Goal: Task Accomplishment & Management: Manage account settings

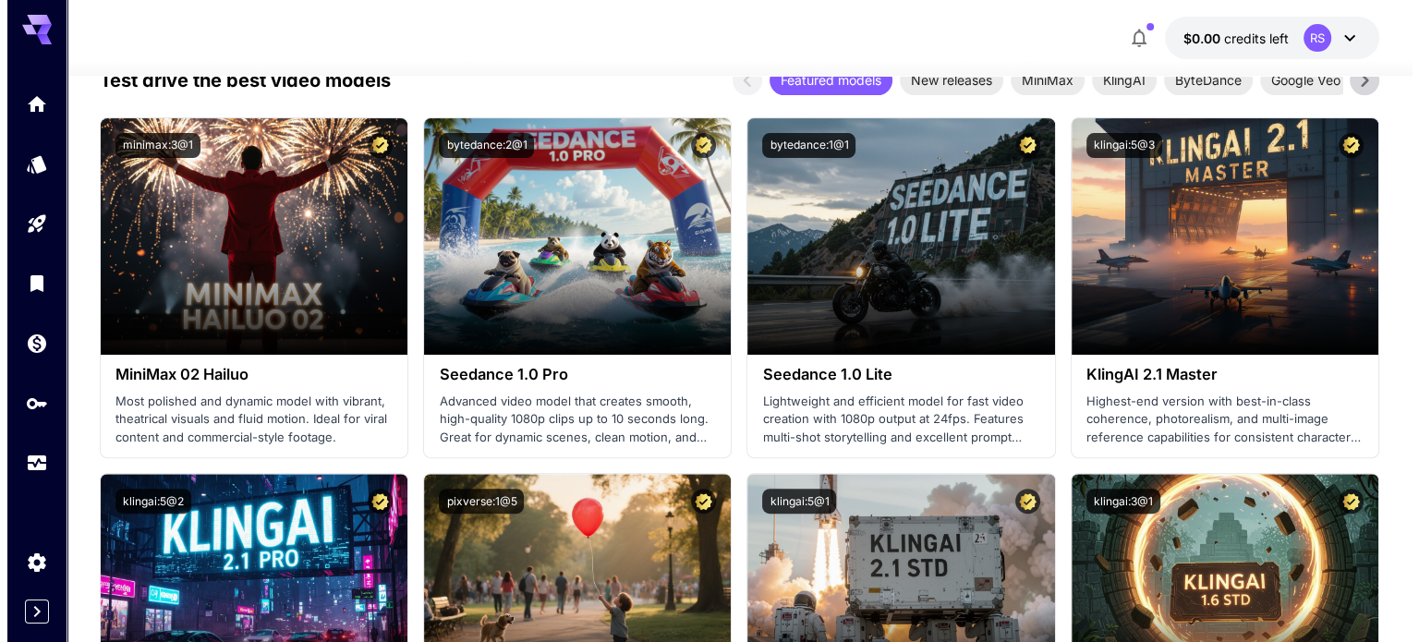
scroll to position [665, 0]
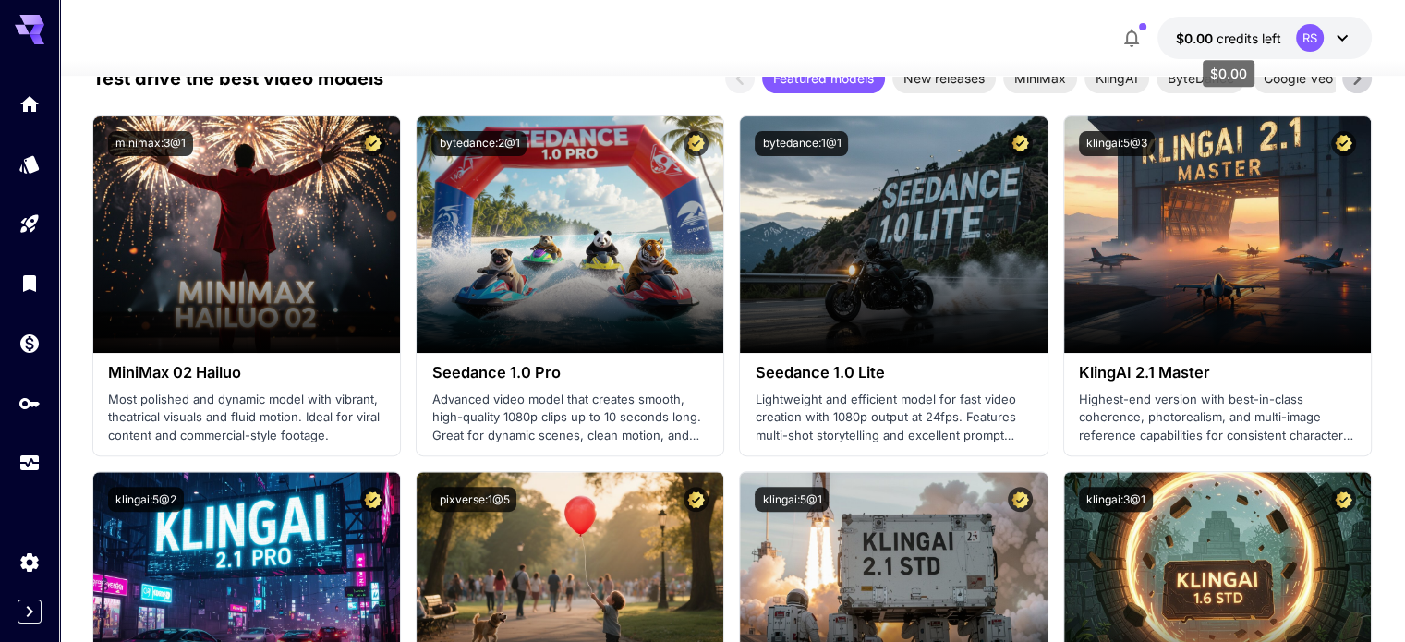
click at [1277, 43] on span "credits left" at bounding box center [1249, 38] width 65 height 16
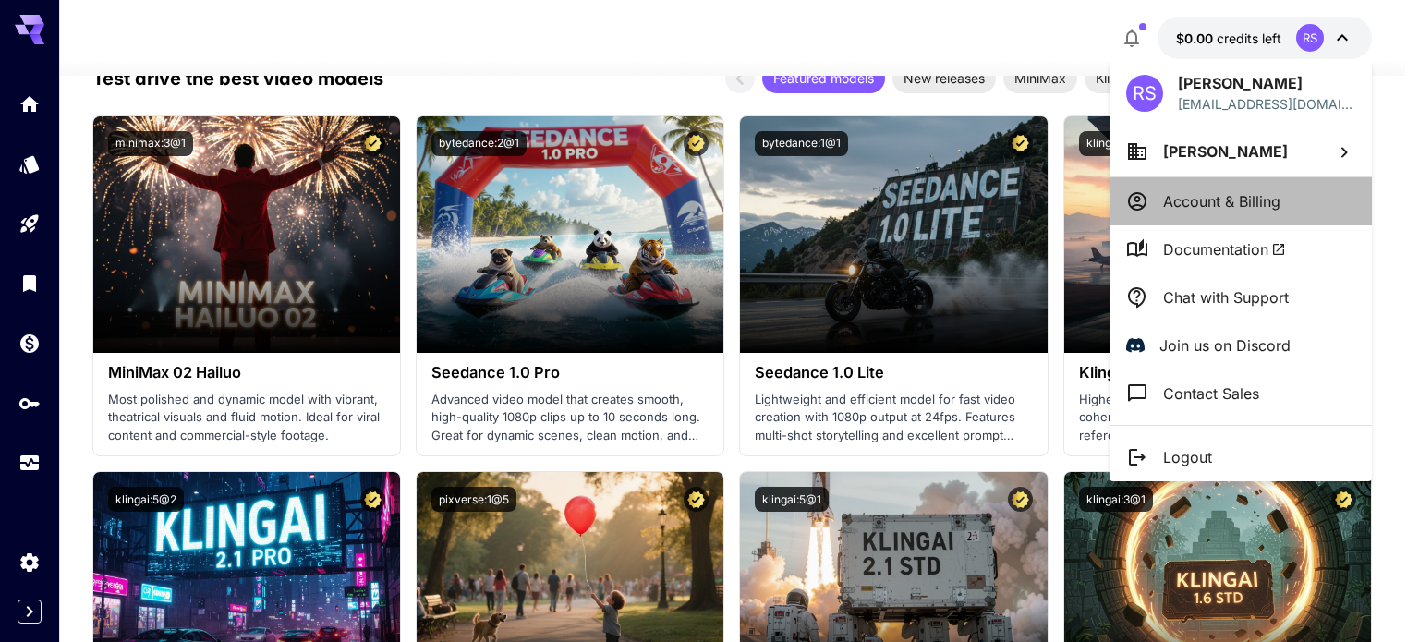
click at [1250, 190] on p "Account & Billing" at bounding box center [1221, 201] width 117 height 22
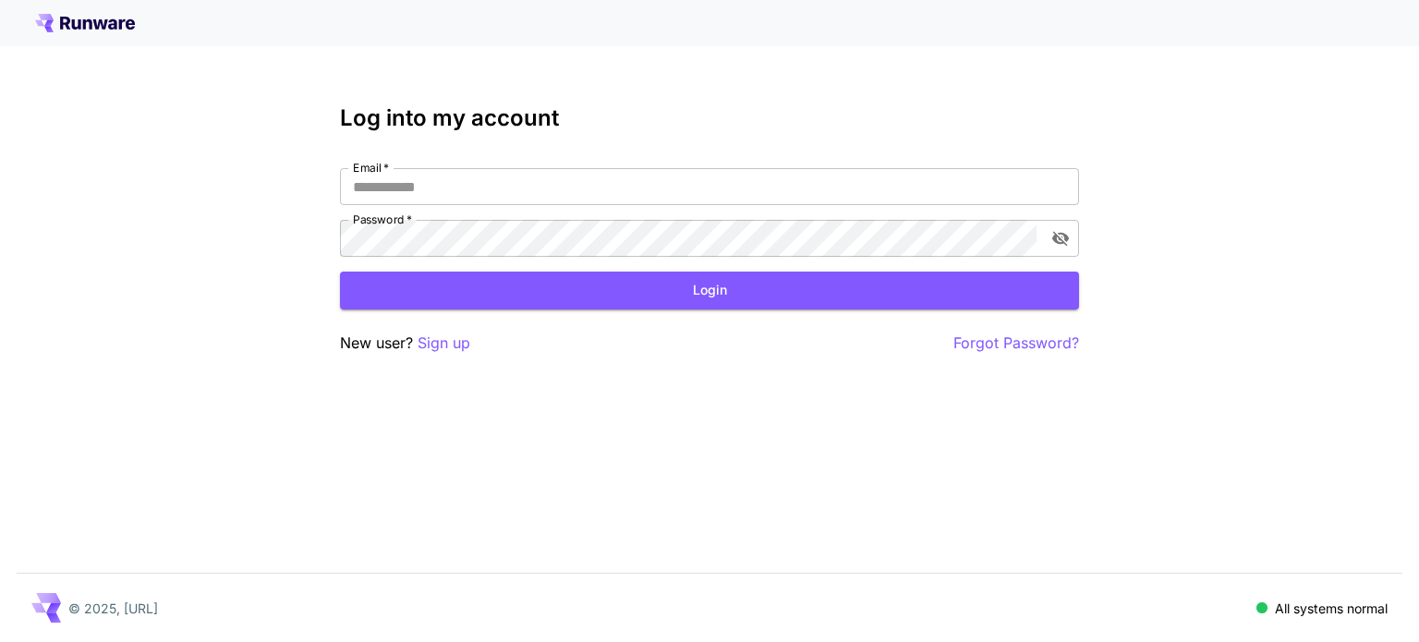
type input "**********"
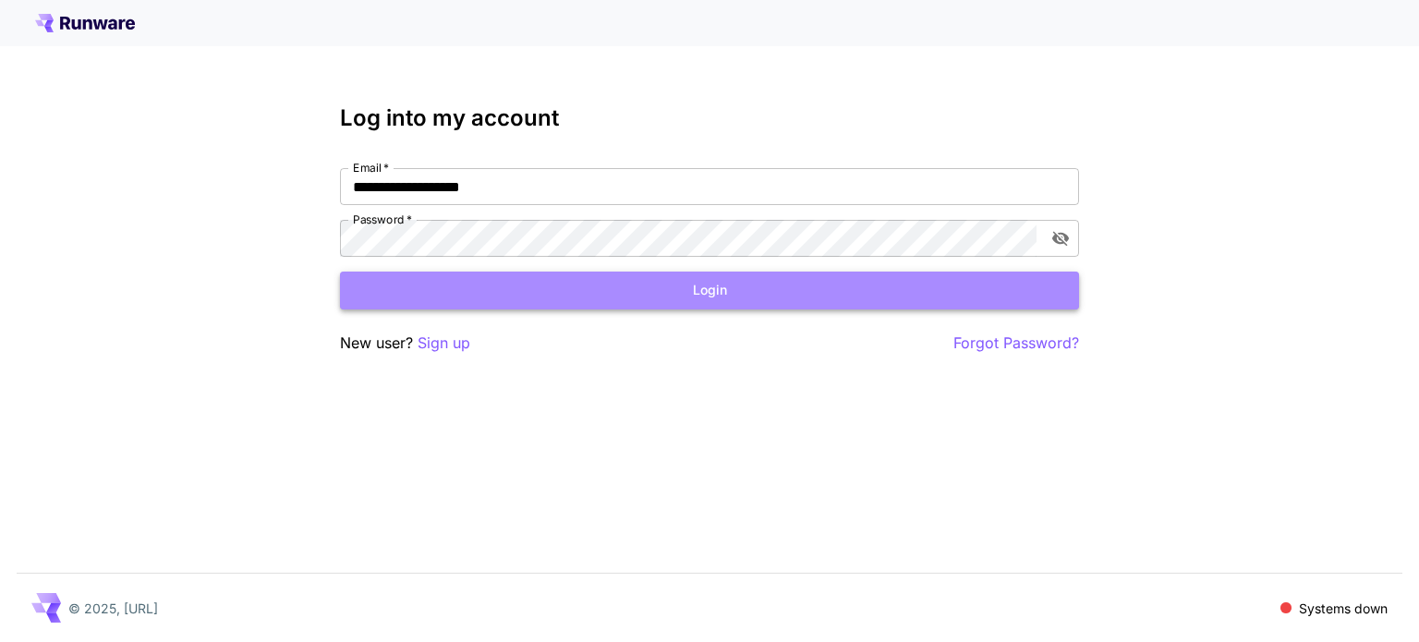
click at [704, 298] on button "Login" at bounding box center [709, 291] width 739 height 38
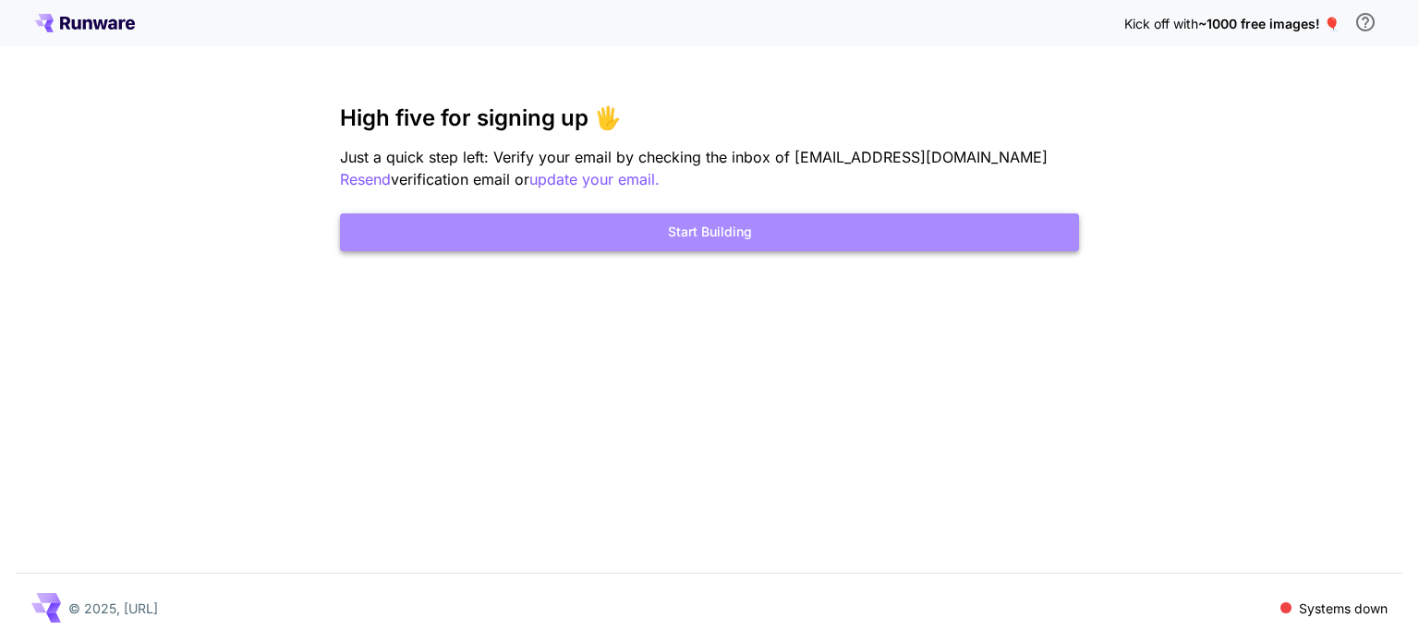
click at [732, 228] on button "Start Building" at bounding box center [709, 232] width 739 height 38
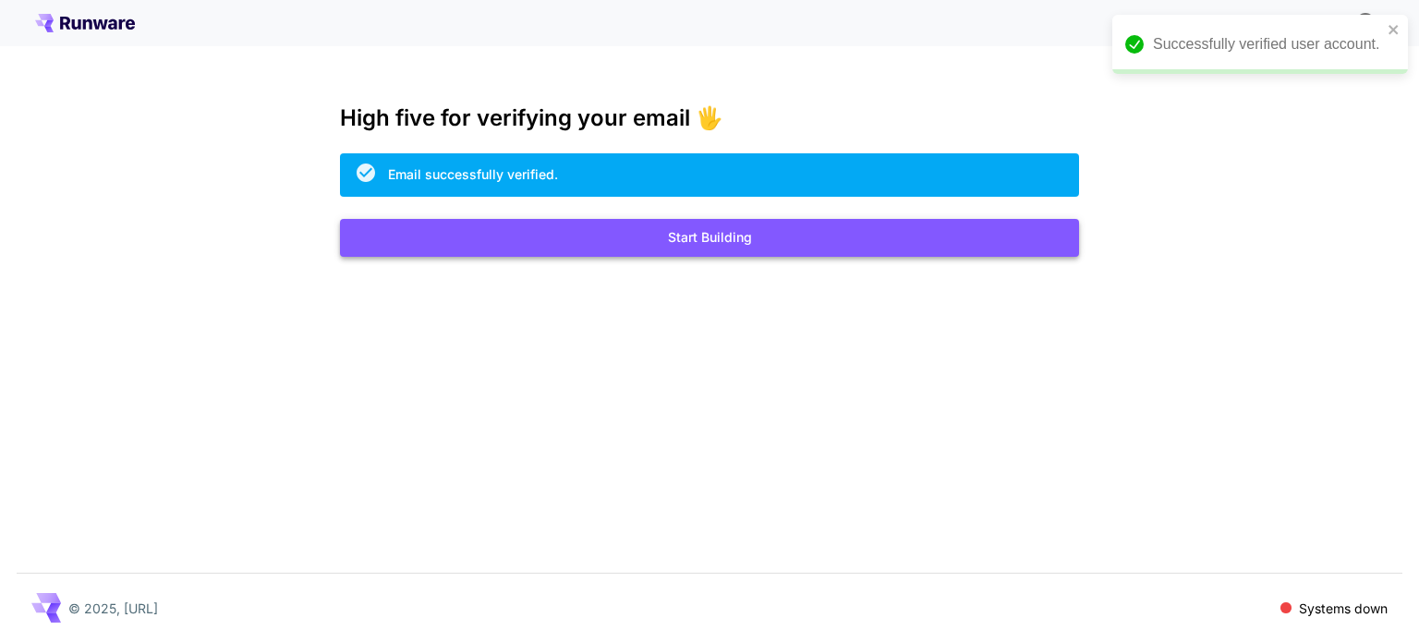
drag, startPoint x: 0, startPoint y: 0, endPoint x: 722, endPoint y: 246, distance: 762.3
click at [722, 246] on div "Kick off with ~1000 free images! 🎈 High five for verifying your email 🖐️ Email …" at bounding box center [709, 321] width 1419 height 642
click at [710, 239] on button "Start Building" at bounding box center [709, 238] width 739 height 38
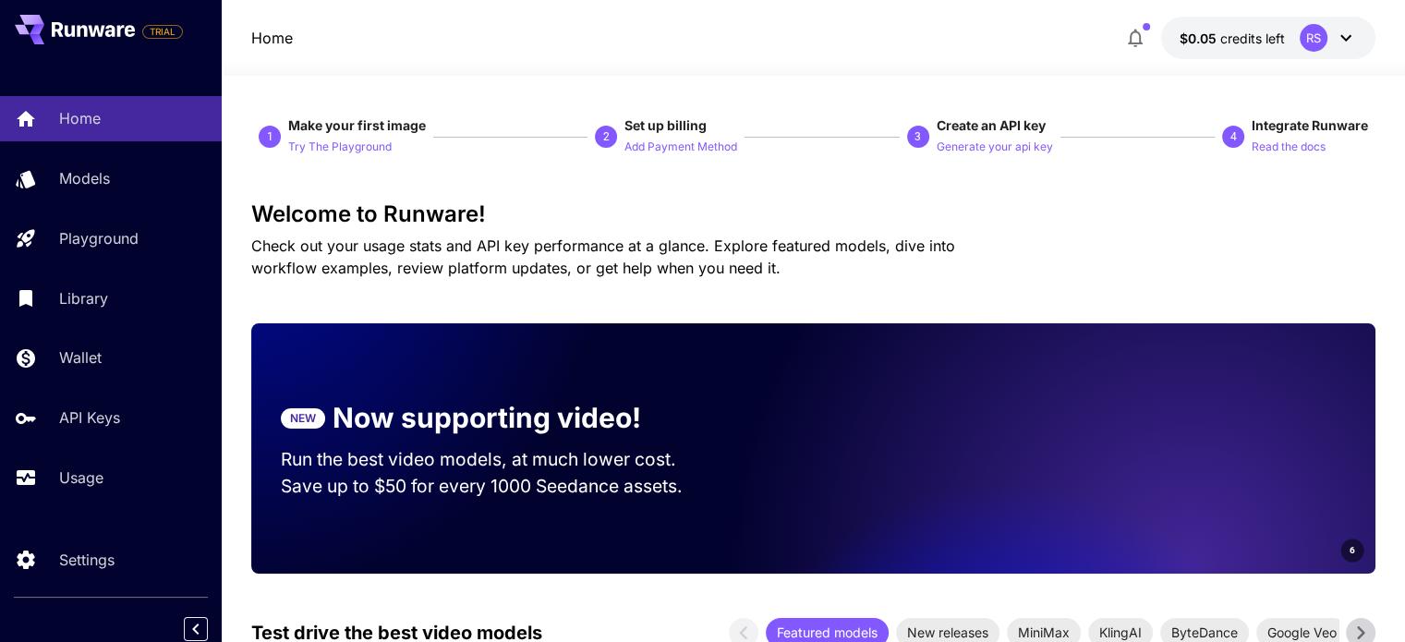
click at [1234, 59] on div at bounding box center [814, 65] width 1184 height 22
click at [1210, 51] on button "$0.05 credits left RS" at bounding box center [1268, 38] width 214 height 43
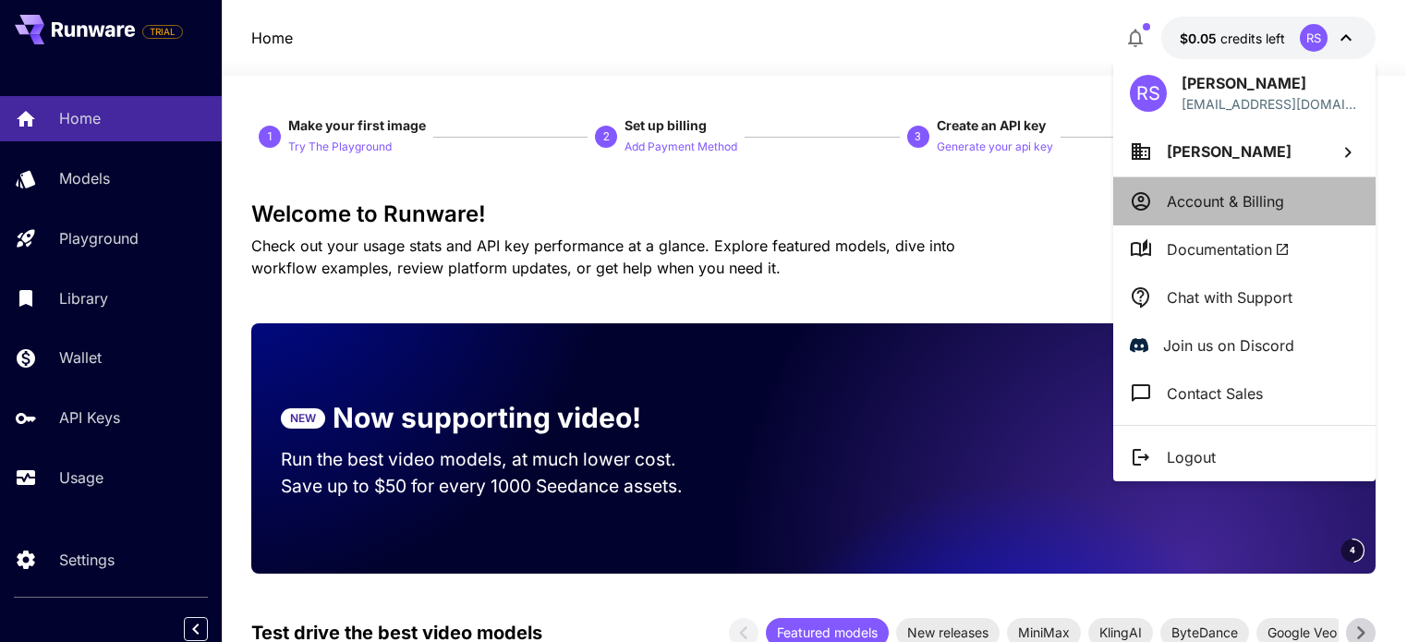
click at [1195, 188] on li "Account & Billing" at bounding box center [1244, 201] width 262 height 48
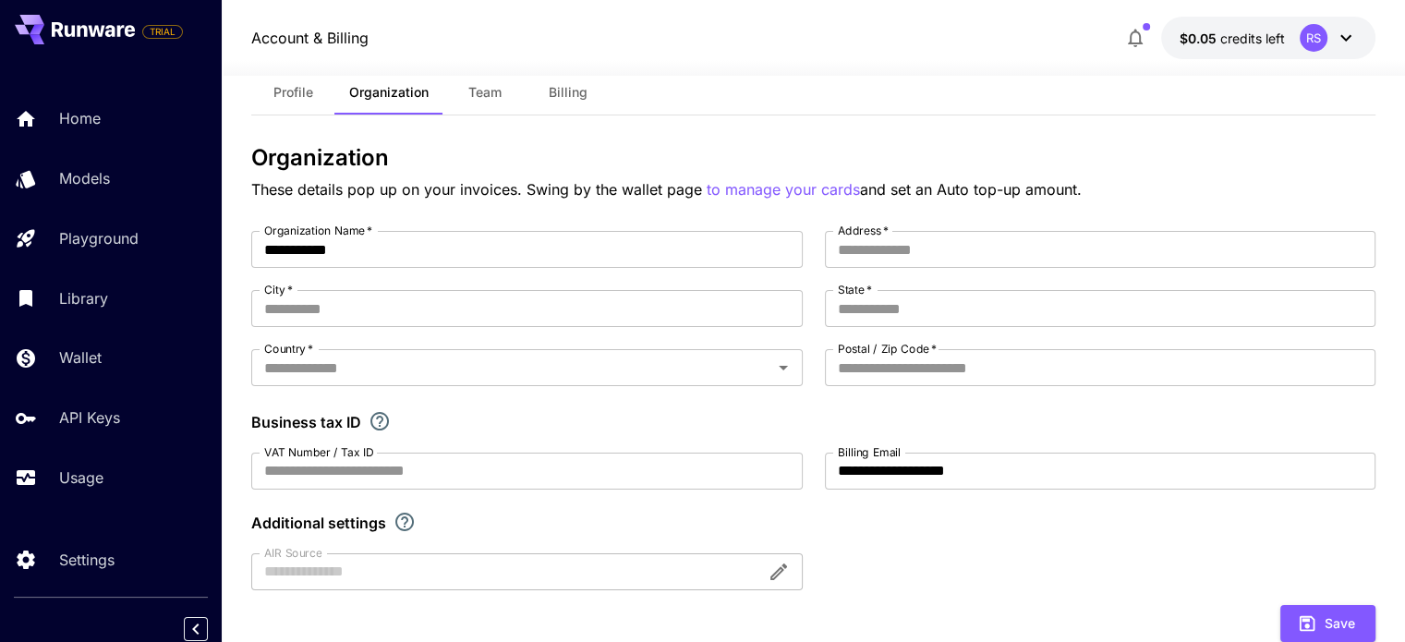
scroll to position [48, 0]
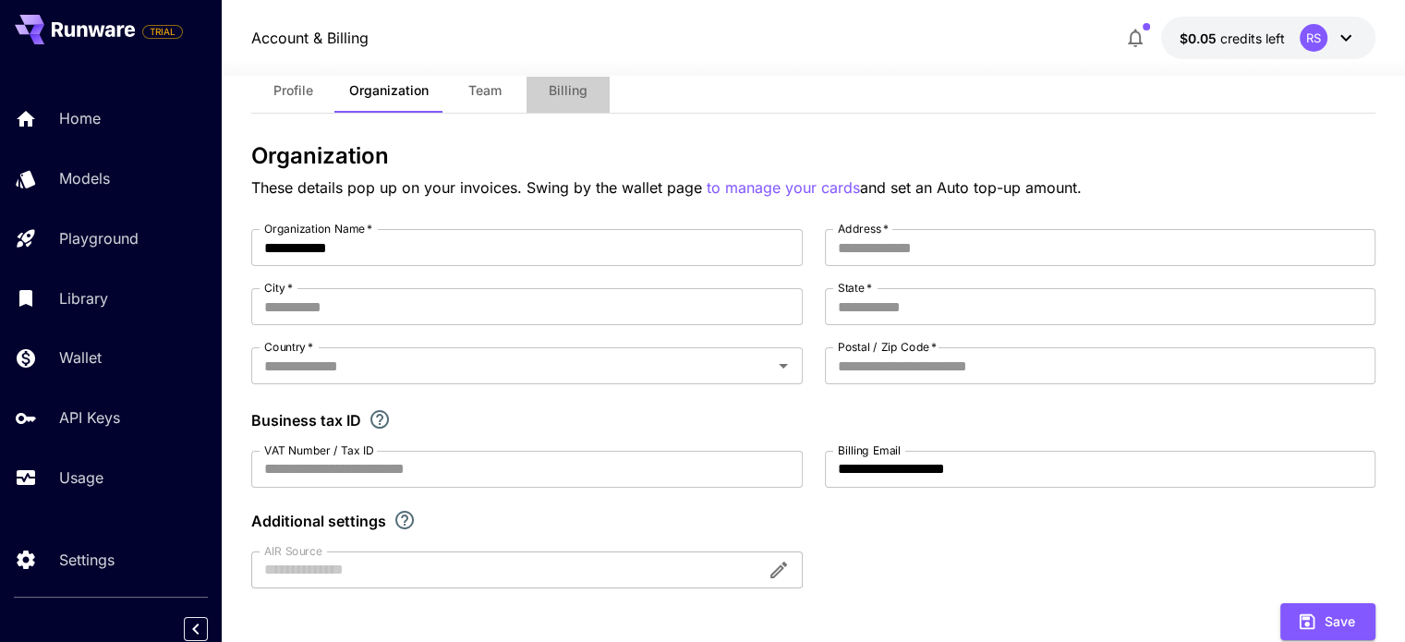
click at [543, 86] on button "Billing" at bounding box center [568, 90] width 83 height 44
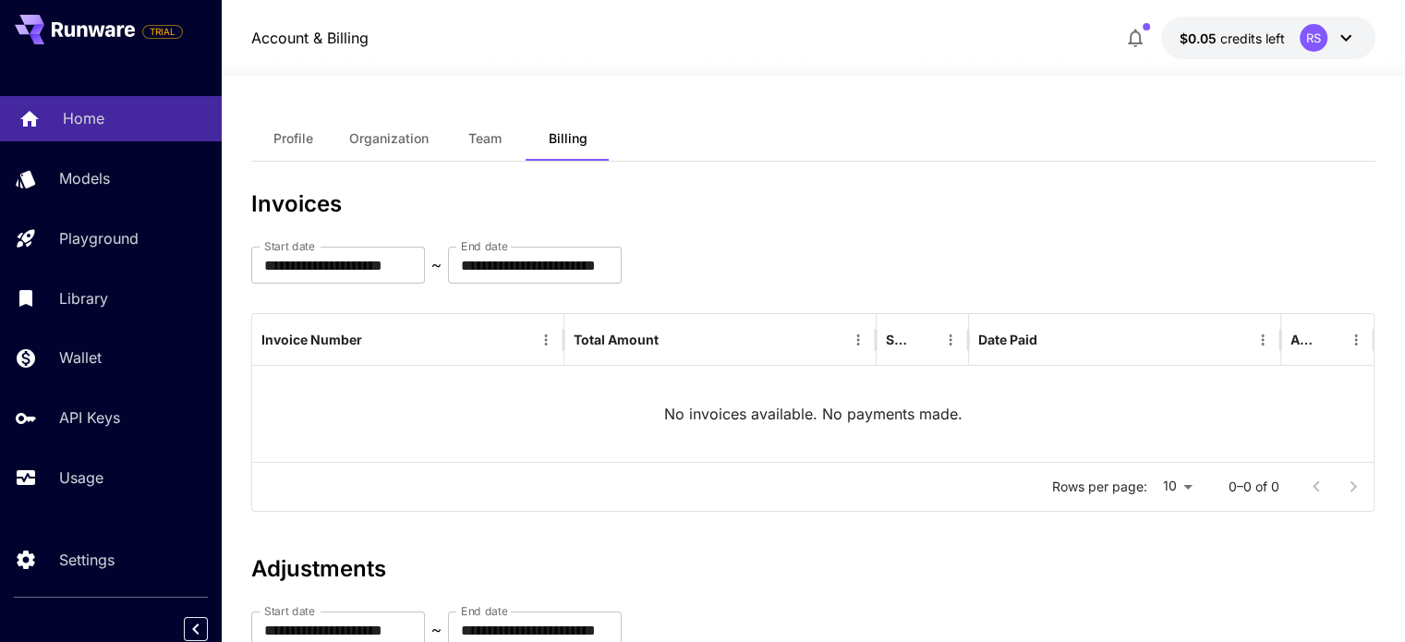
click at [107, 114] on div "Home" at bounding box center [135, 118] width 144 height 22
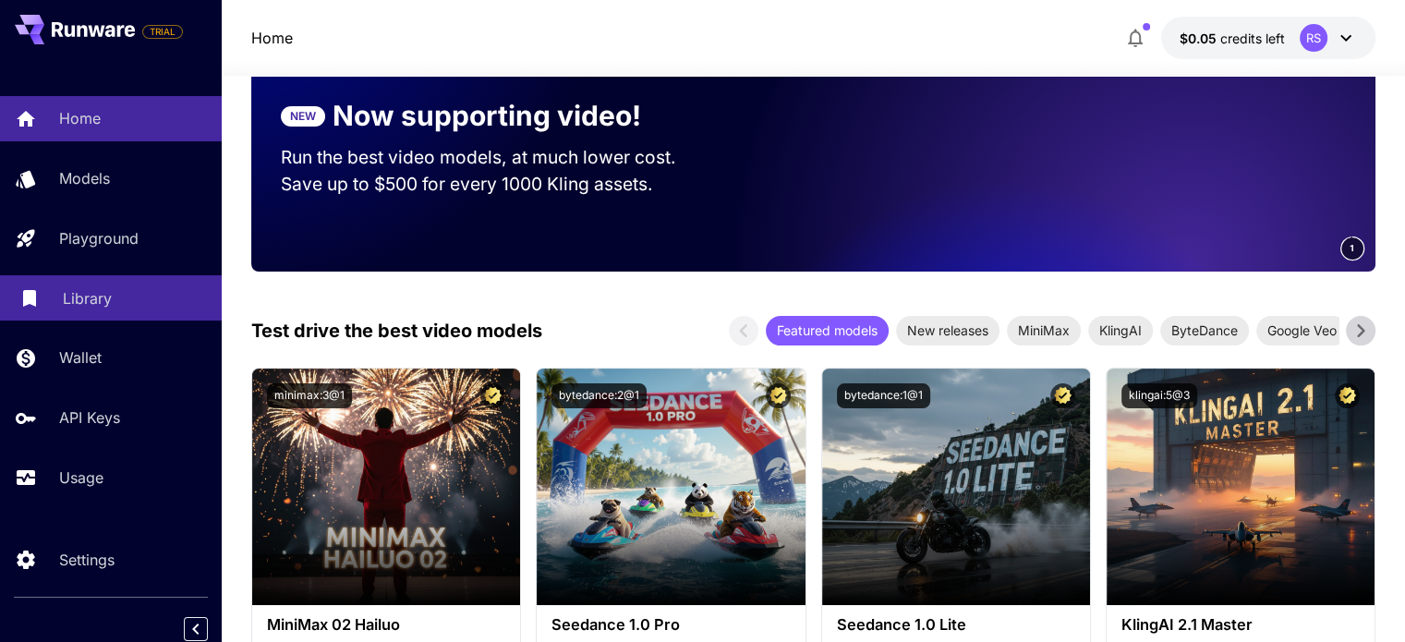
scroll to position [7, 0]
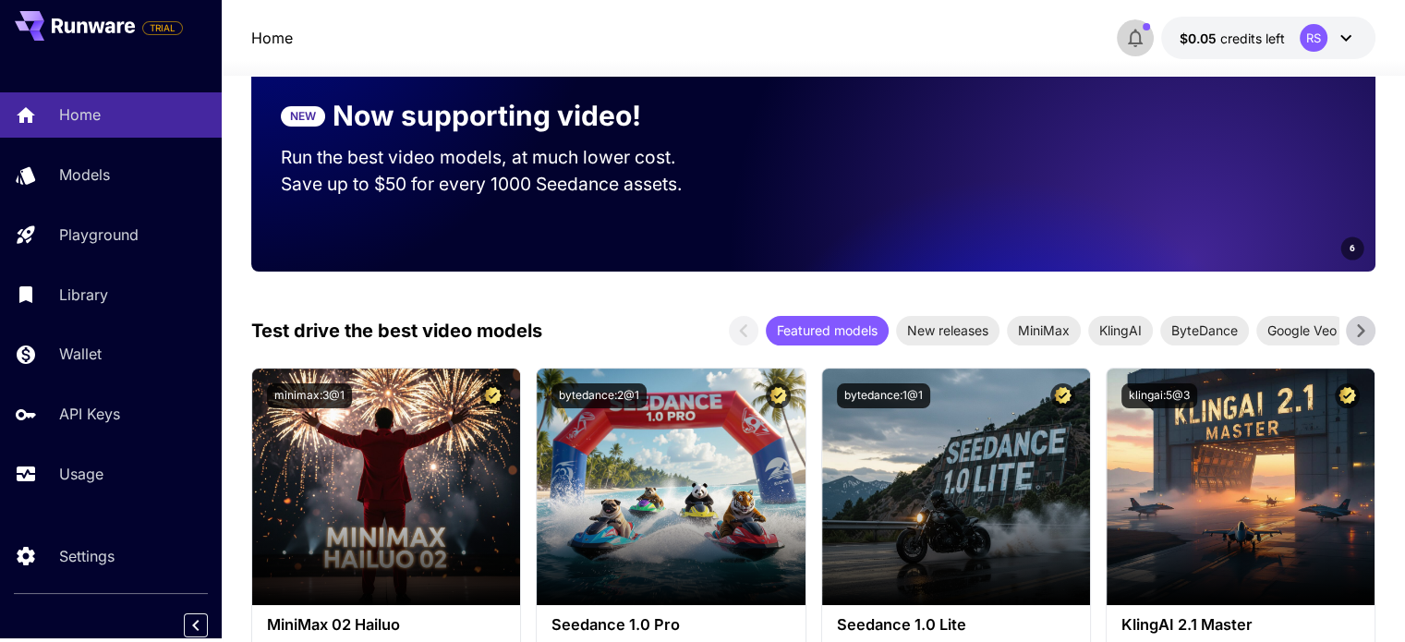
click at [1137, 43] on icon "button" at bounding box center [1135, 39] width 15 height 18
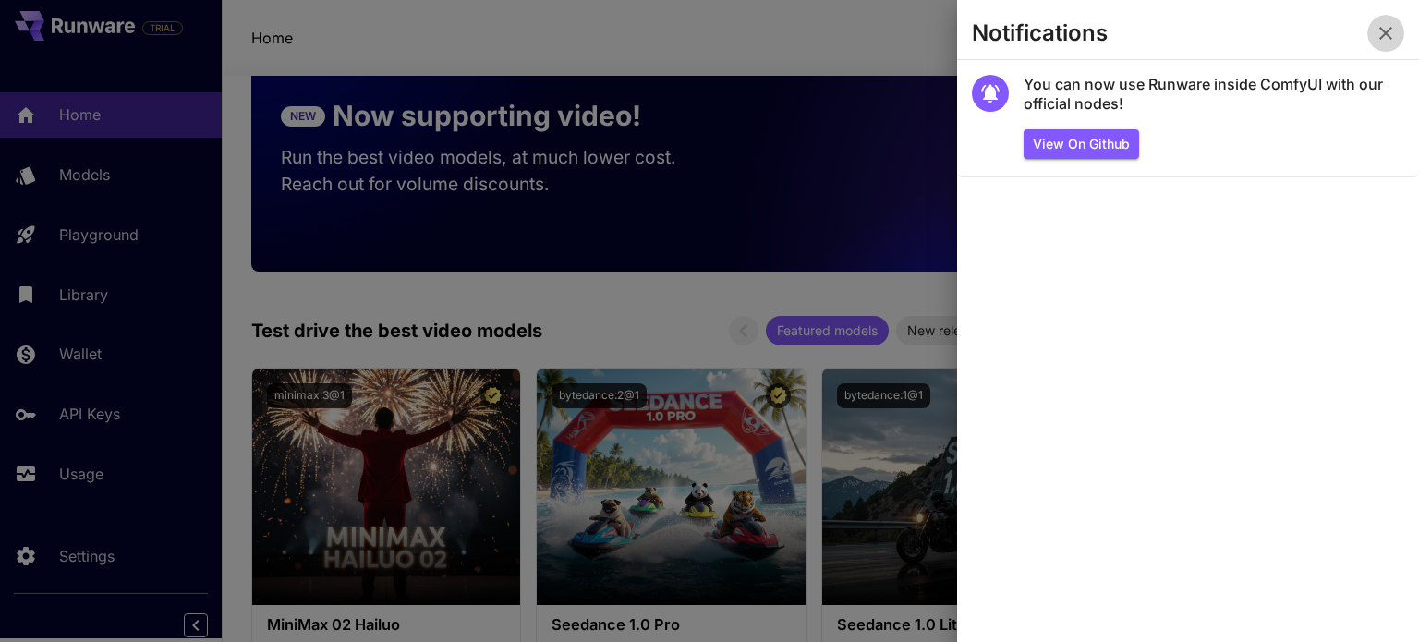
click at [1390, 26] on icon "button" at bounding box center [1386, 33] width 22 height 22
